Goal: Task Accomplishment & Management: Manage account settings

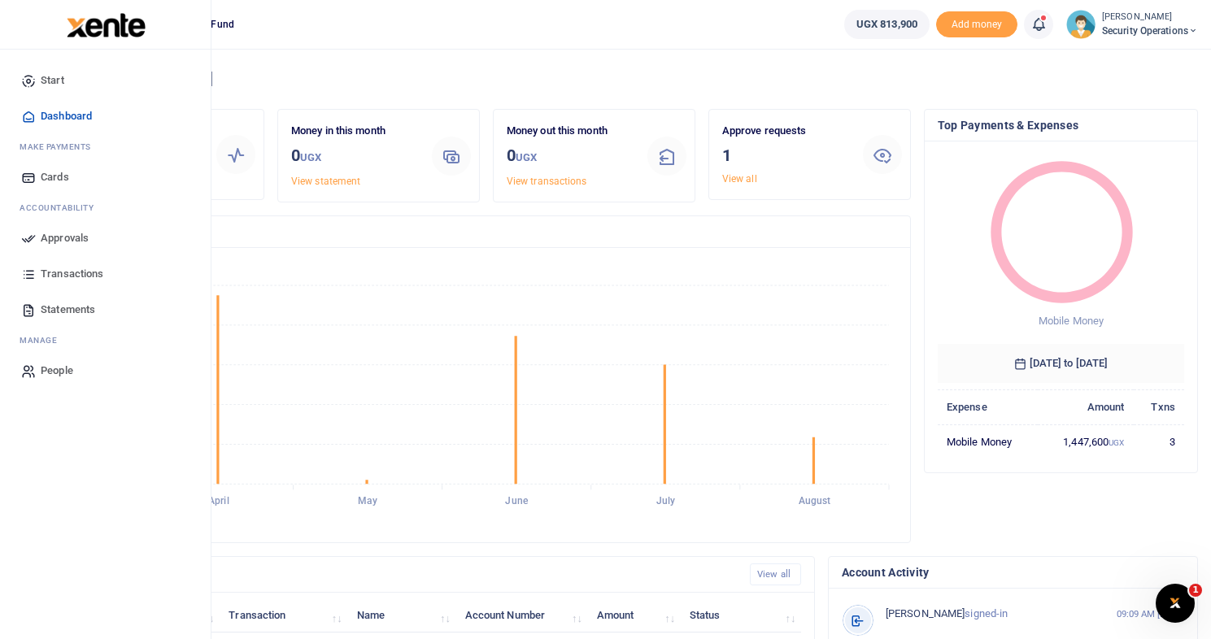
click at [61, 237] on span "Approvals" at bounding box center [65, 238] width 48 height 16
click at [68, 239] on span "Approvals" at bounding box center [65, 238] width 48 height 16
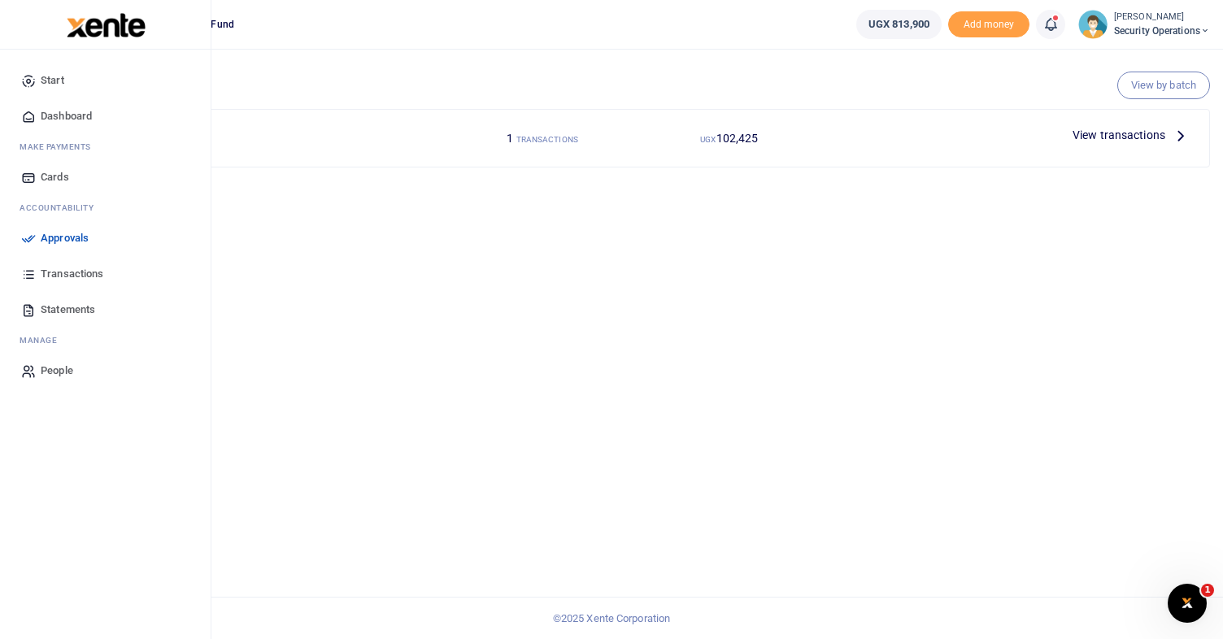
click at [55, 237] on span "Approvals" at bounding box center [65, 238] width 48 height 16
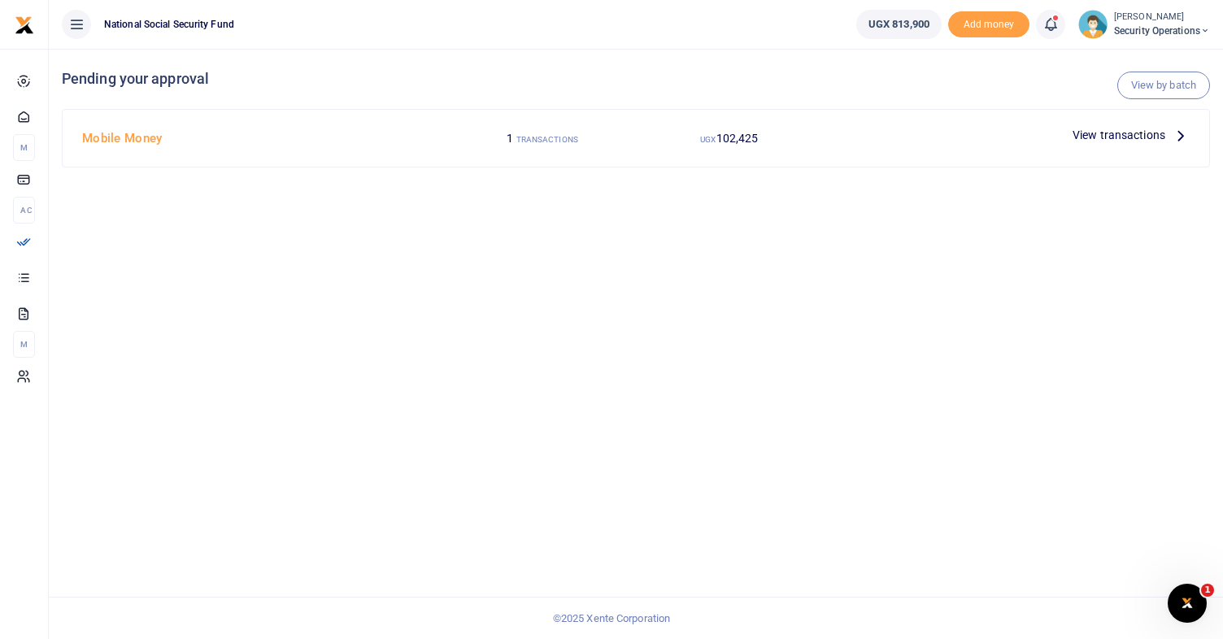
click at [1107, 137] on span "View transactions" at bounding box center [1118, 135] width 93 height 18
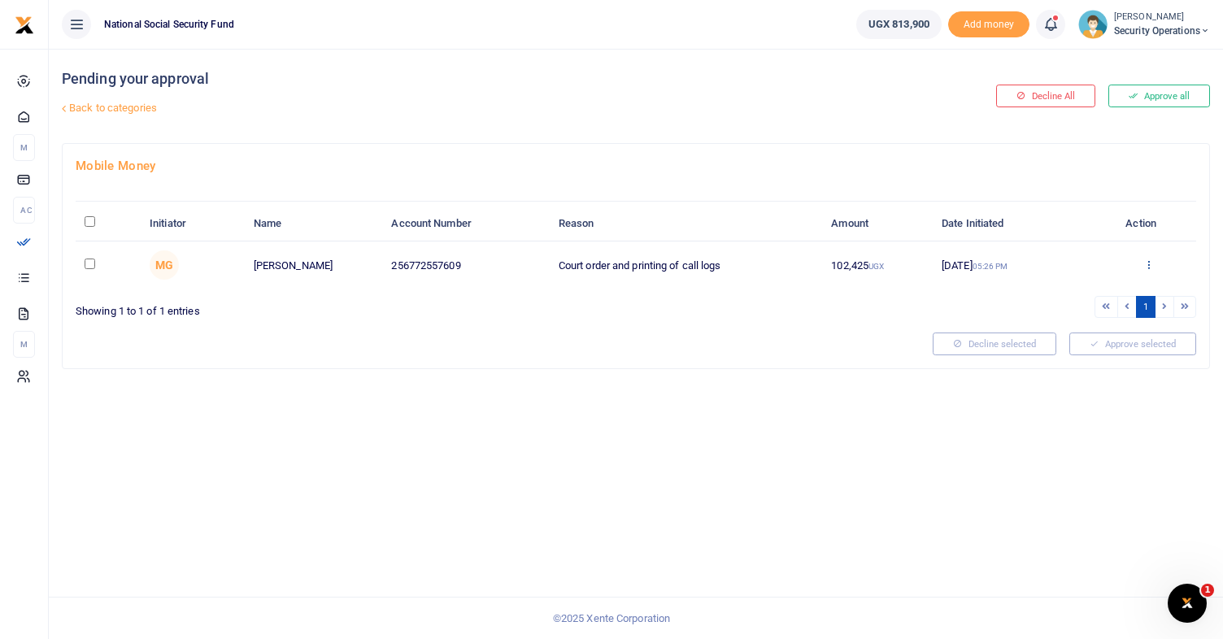
click at [1149, 263] on icon at bounding box center [1148, 264] width 11 height 11
click at [1082, 364] on link "Details" at bounding box center [1088, 364] width 128 height 23
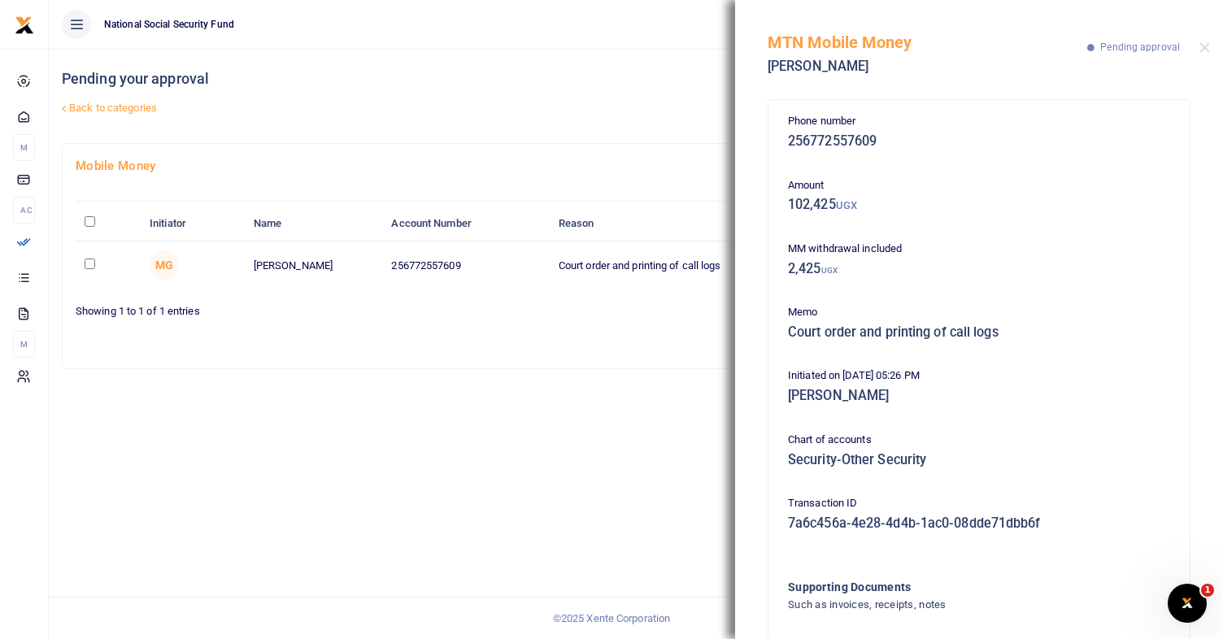
click at [620, 539] on div "Pending your approval Back to categories Decline All Approve all Mobile Money I…" at bounding box center [636, 344] width 1174 height 590
click at [90, 264] on input "checkbox" at bounding box center [90, 264] width 11 height 11
checkbox input "true"
click at [1201, 49] on button "Close" at bounding box center [1204, 47] width 11 height 11
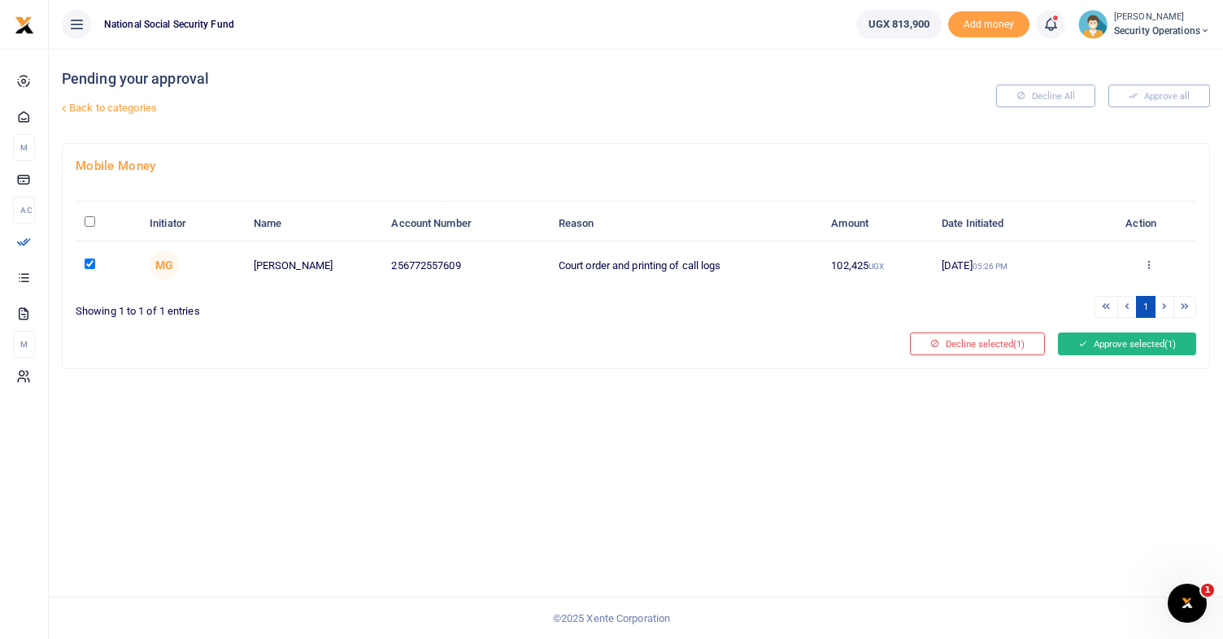
click at [1122, 342] on button "Approve selected (1)" at bounding box center [1127, 344] width 138 height 23
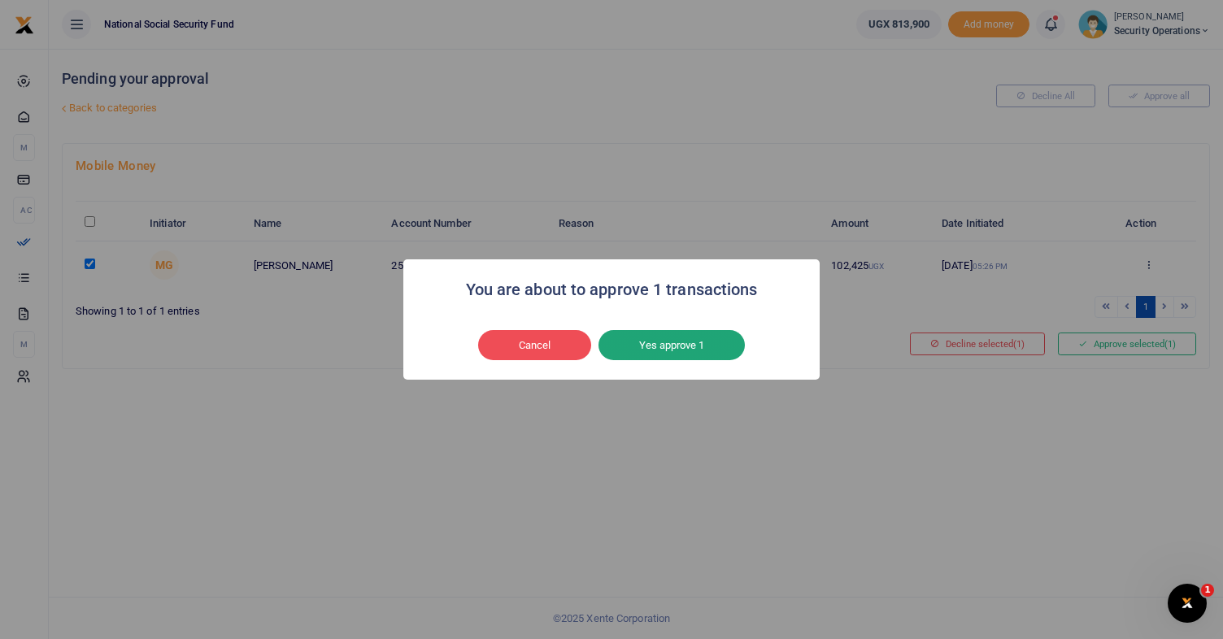
click at [668, 342] on button "Yes approve 1" at bounding box center [671, 345] width 146 height 31
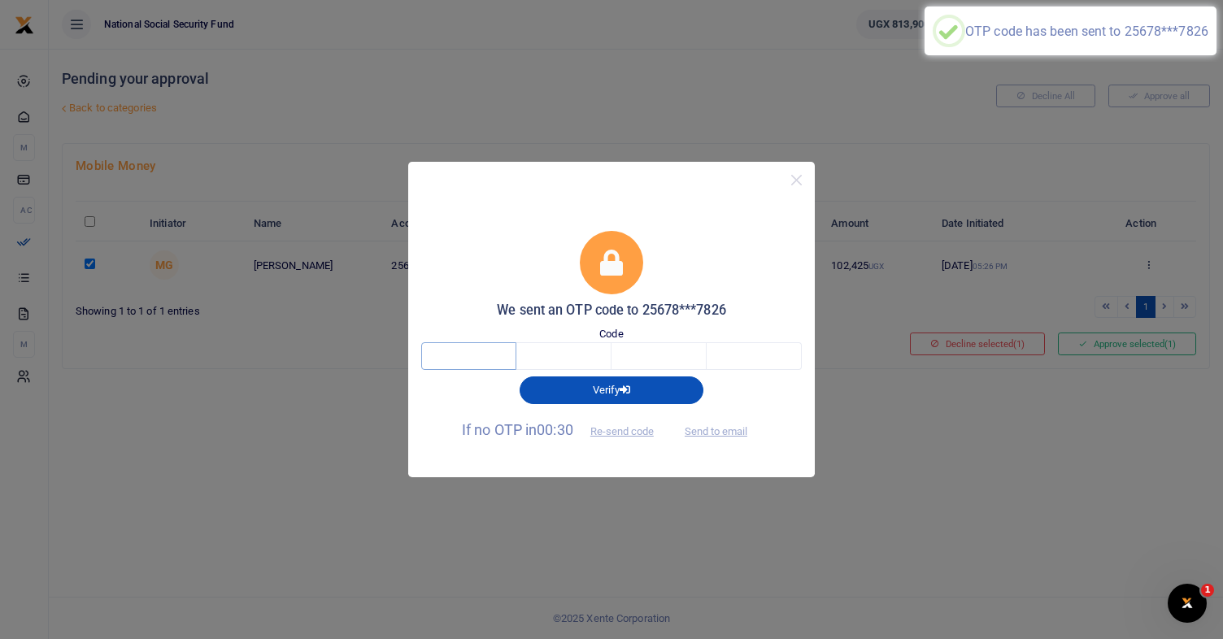
click at [456, 349] on input "text" at bounding box center [468, 356] width 95 height 28
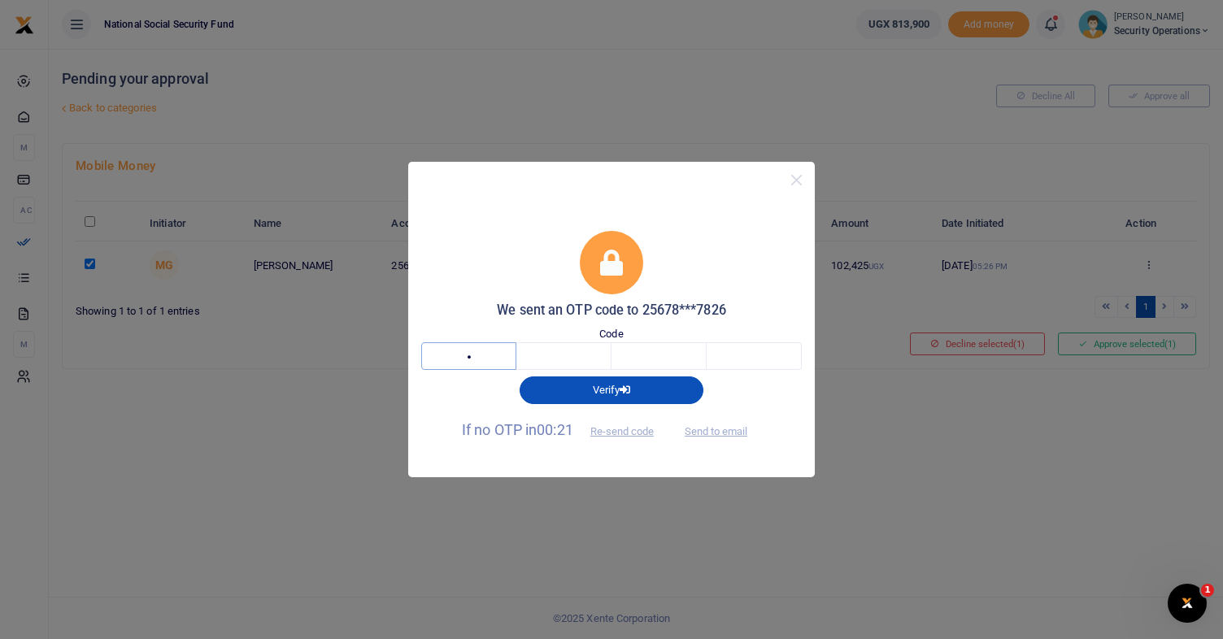
type input "8"
type input "3"
type input "7"
type input "1"
